Goal: Communication & Community: Share content

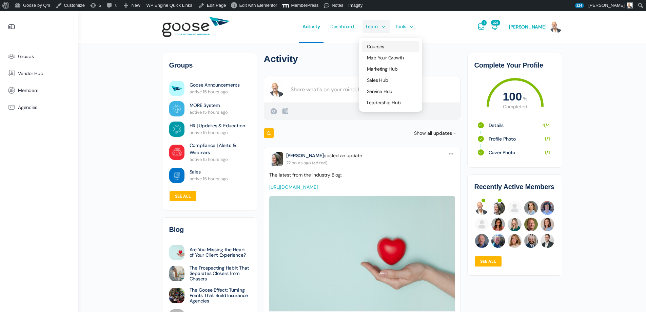
click at [384, 45] on span "Courses" at bounding box center [375, 46] width 17 height 6
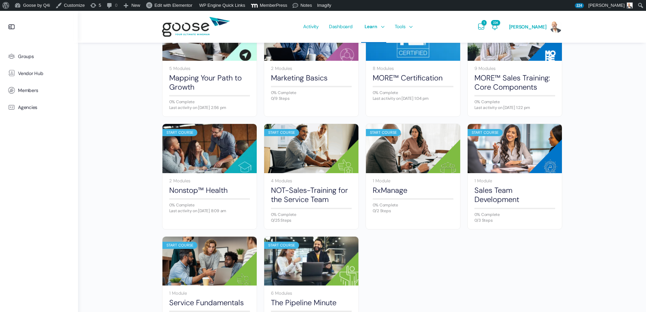
scroll to position [339, 0]
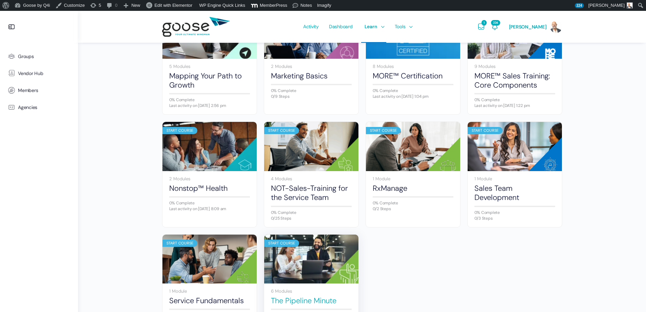
click at [324, 298] on link "The Pipeline Minute" at bounding box center [311, 300] width 81 height 9
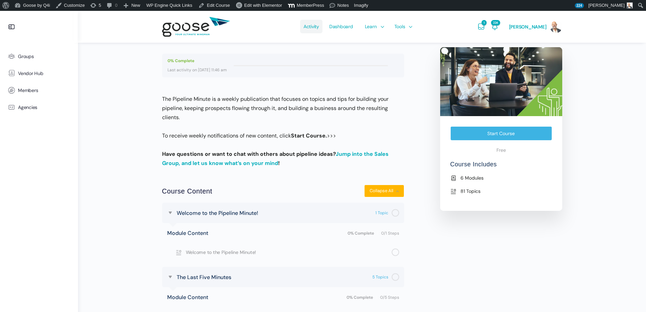
scroll to position [68, 0]
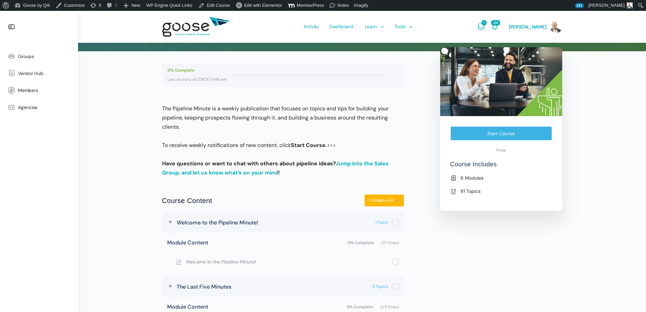
click at [319, 27] on span "Activity" at bounding box center [311, 27] width 16 height 32
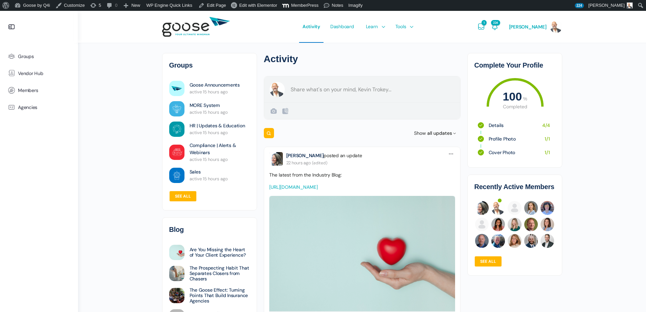
click at [307, 94] on form "Create a post [PERSON_NAME] Public Public Visible to anyone, on or off this sit…" at bounding box center [362, 97] width 197 height 43
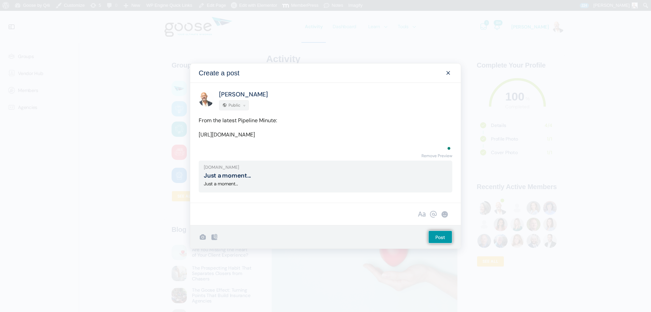
click at [440, 222] on div "Recent Smileys & People Animals & Nature Food & Drink Activity Travel & Places …" at bounding box center [325, 213] width 270 height 22
click at [439, 158] on link "Remove Preview" at bounding box center [436, 155] width 31 height 9
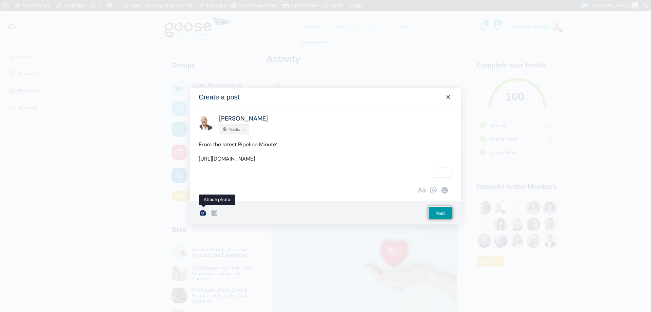
click at [204, 214] on icon at bounding box center [203, 212] width 8 height 8
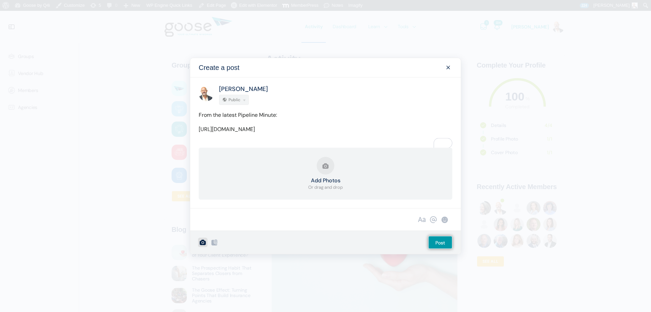
click at [327, 170] on button "Add Photos Or drag and drop" at bounding box center [325, 174] width 35 height 34
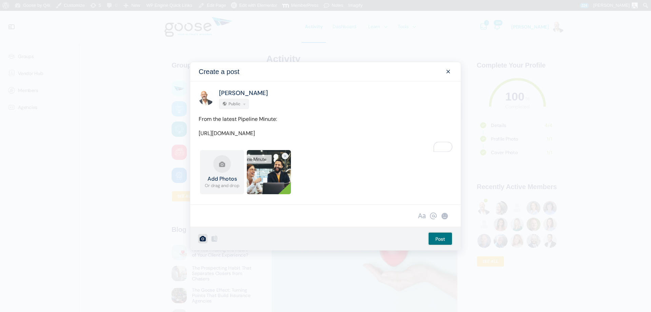
click at [443, 242] on input "Post" at bounding box center [440, 238] width 24 height 13
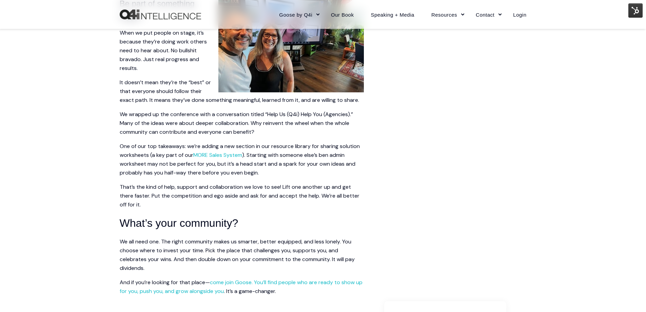
scroll to position [1152, 0]
